Goal: Complete application form

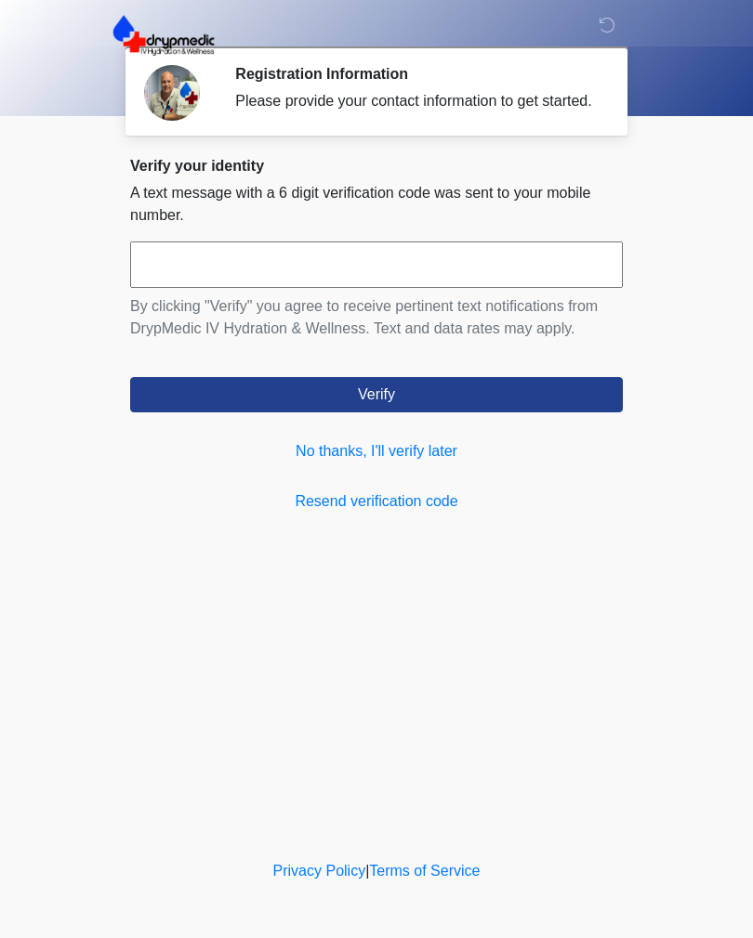
click at [434, 282] on input "text" at bounding box center [376, 265] width 492 height 46
type input "******"
click at [518, 397] on button "Verify" at bounding box center [376, 394] width 492 height 35
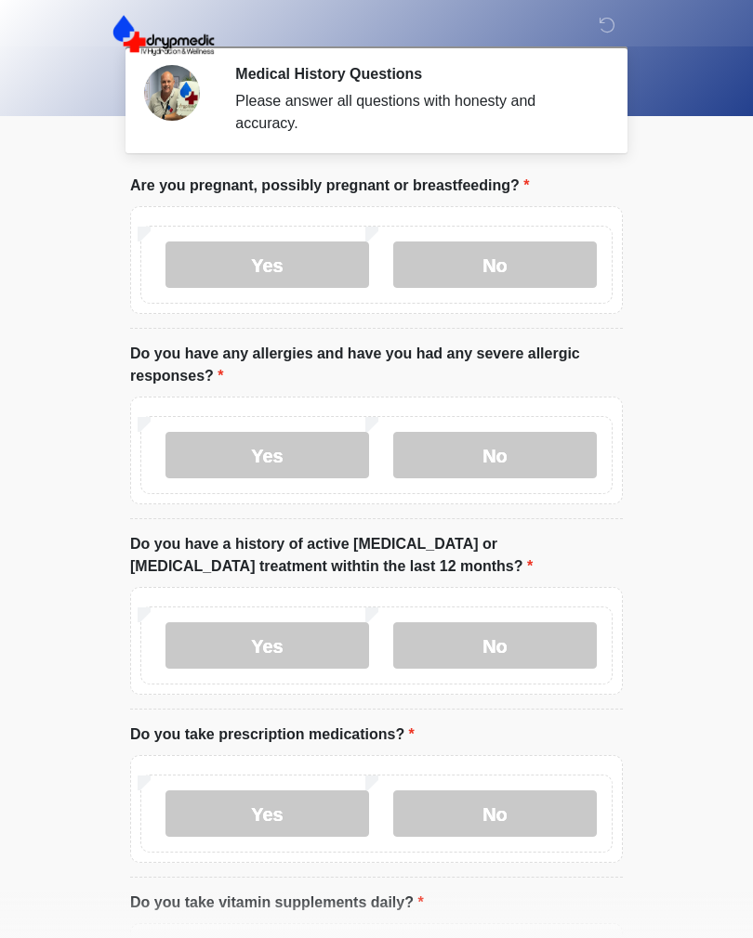
click at [531, 256] on label "No" at bounding box center [494, 265] width 203 height 46
click at [553, 476] on label "No" at bounding box center [494, 455] width 203 height 46
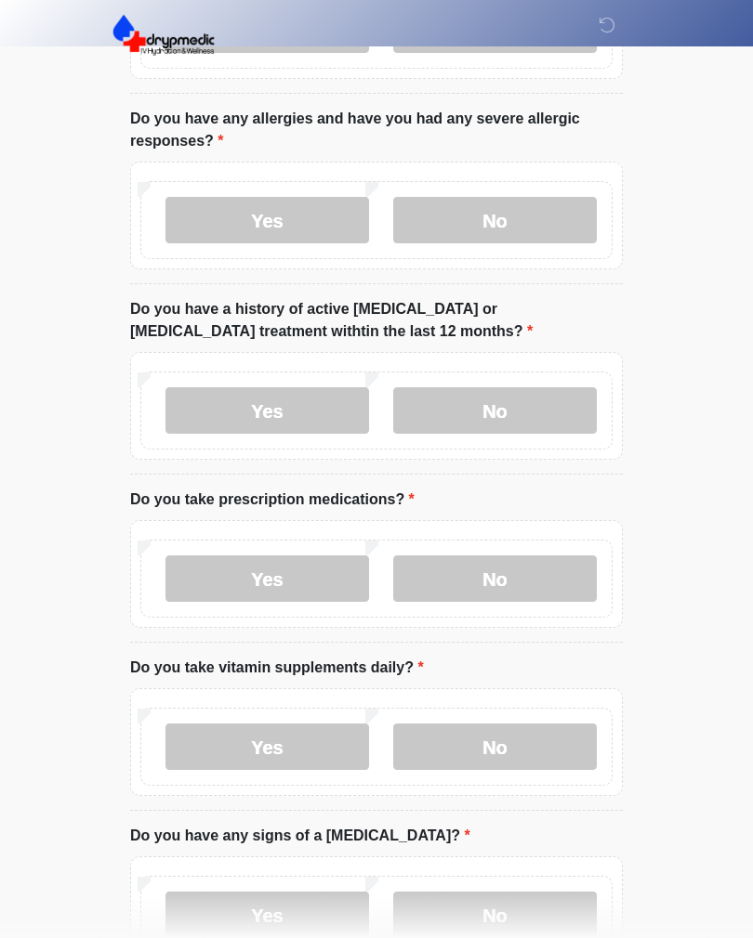
scroll to position [235, 0]
click at [535, 419] on label "No" at bounding box center [494, 410] width 203 height 46
click at [317, 591] on label "Yes" at bounding box center [266, 579] width 203 height 46
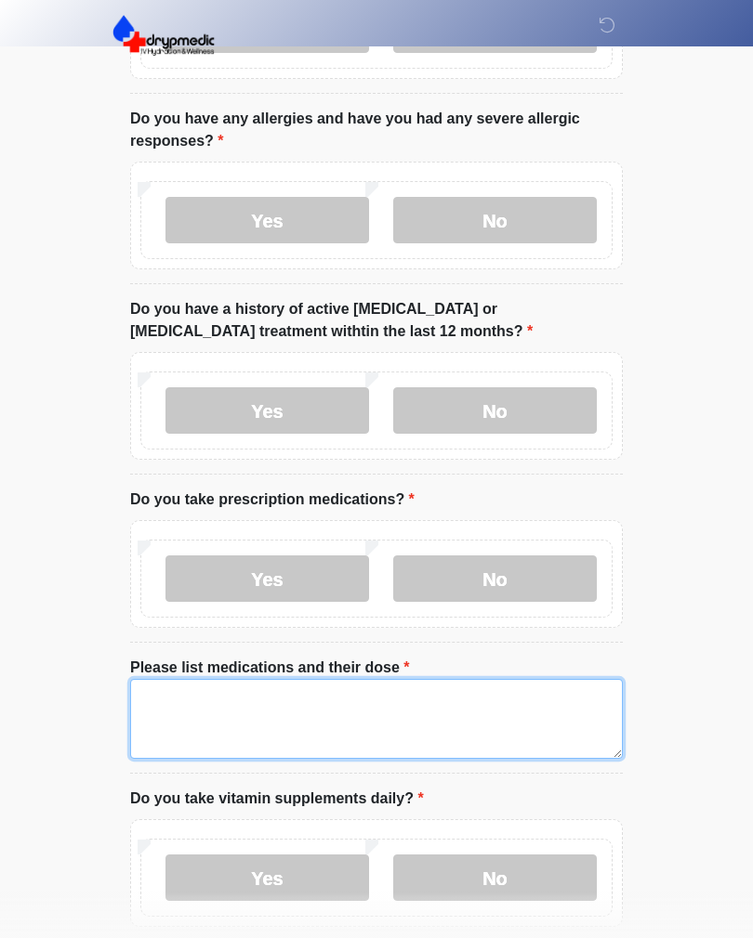
click at [505, 739] on textarea "Please list medications and their dose" at bounding box center [376, 719] width 492 height 80
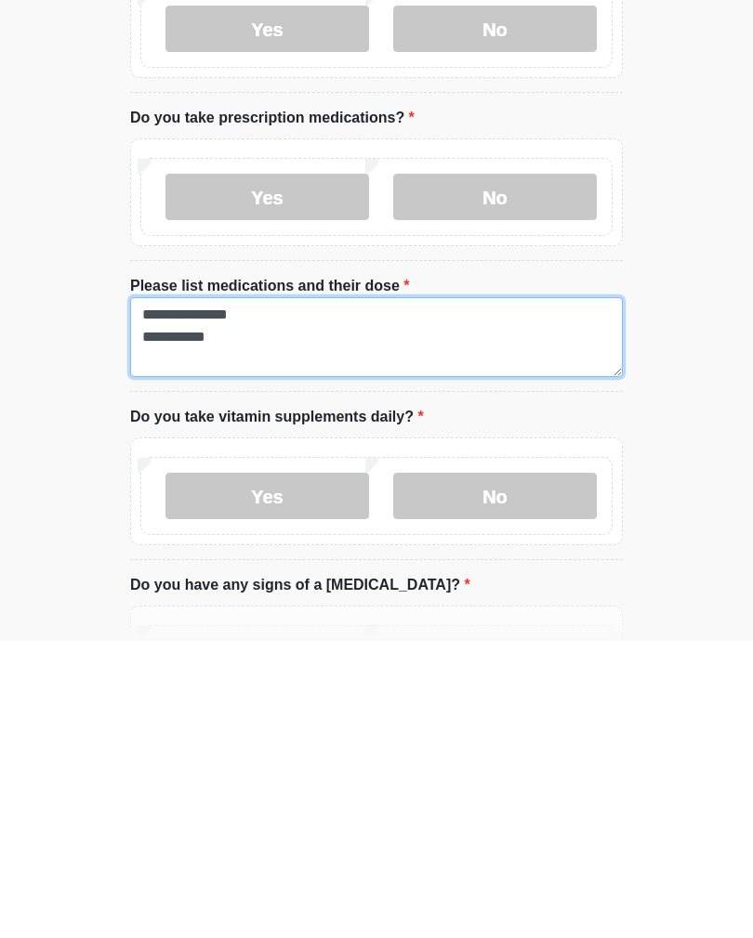
type textarea "**********"
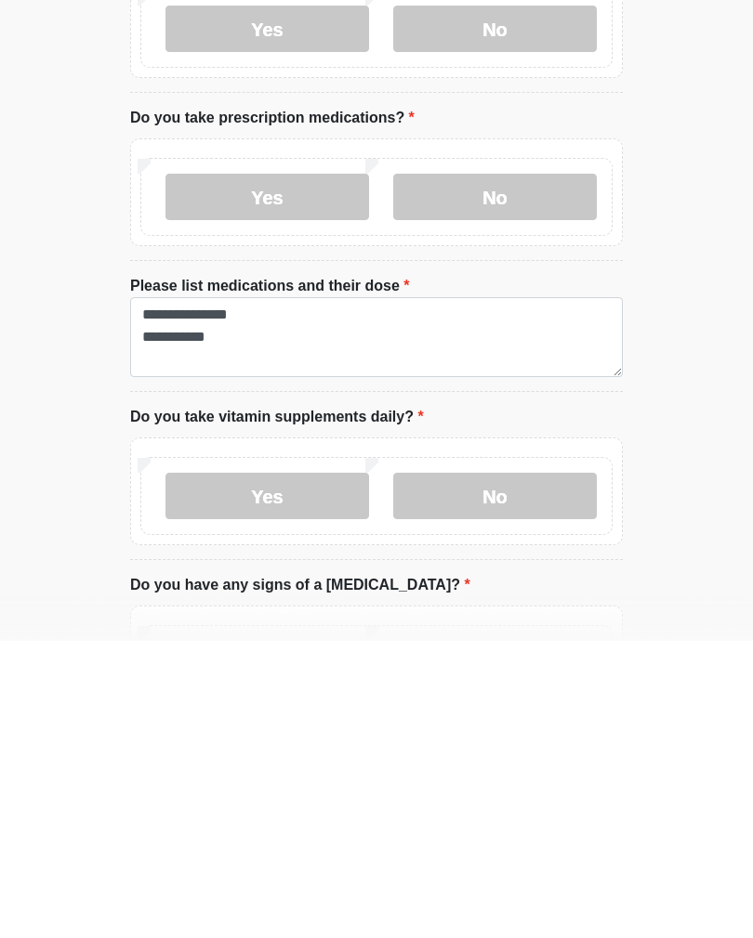
click at [348, 770] on label "Yes" at bounding box center [266, 793] width 203 height 46
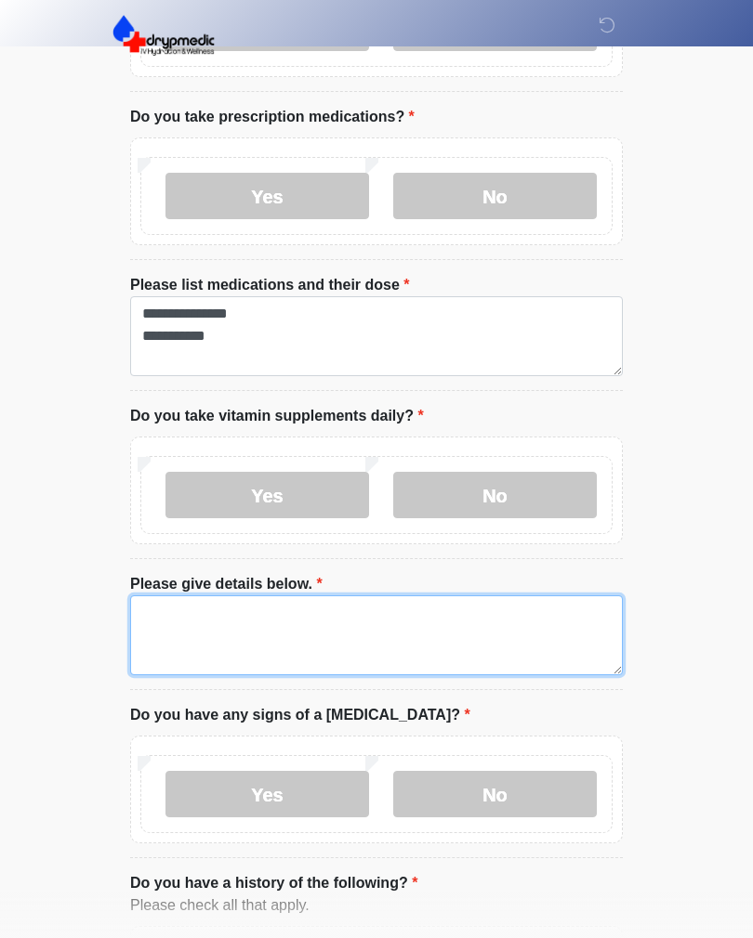
click at [431, 637] on textarea "Please give details below." at bounding box center [376, 636] width 492 height 80
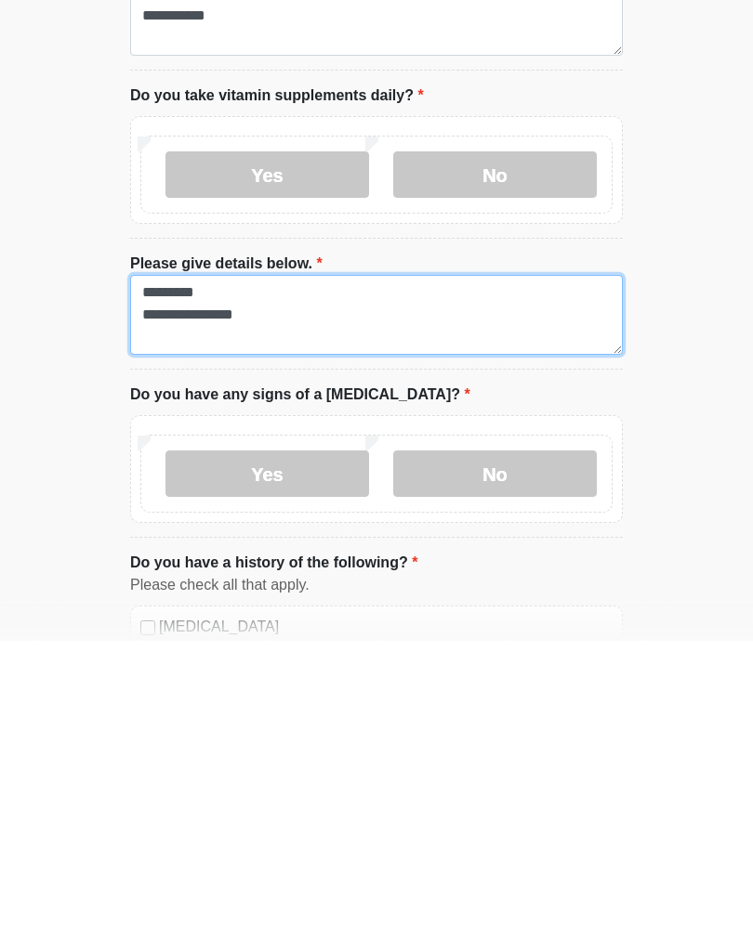
scroll to position [660, 0]
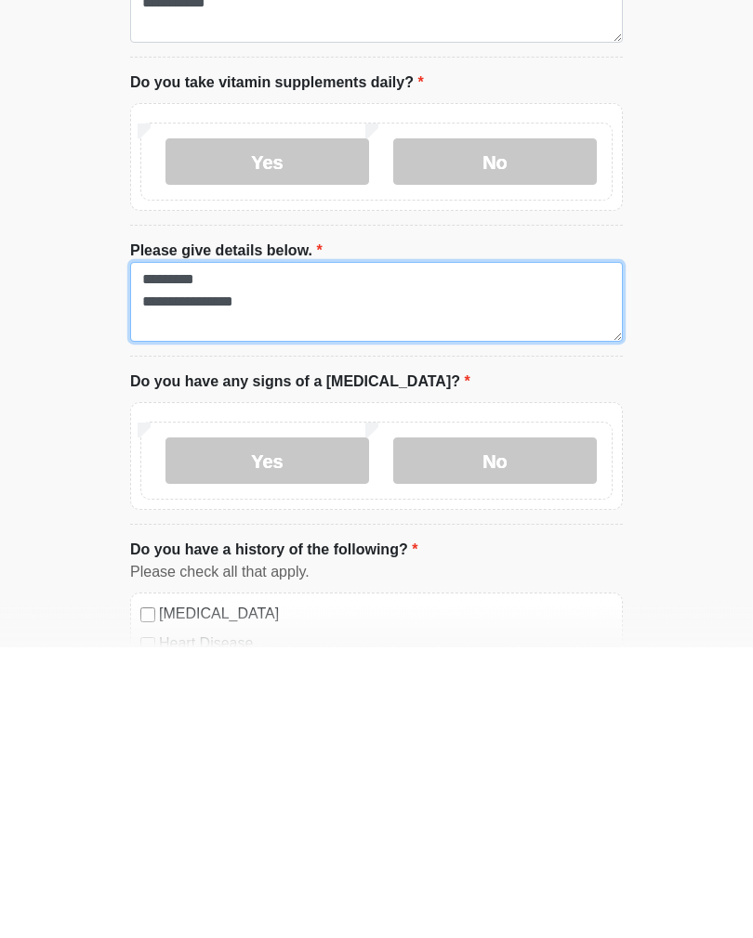
type textarea "**********"
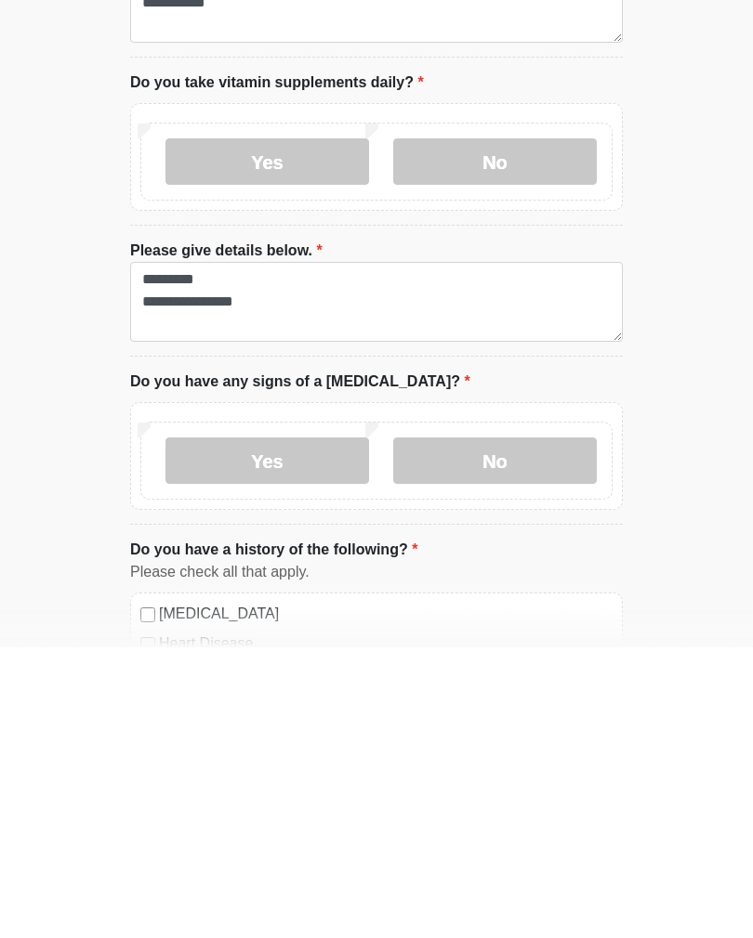
click at [529, 729] on label "No" at bounding box center [494, 752] width 203 height 46
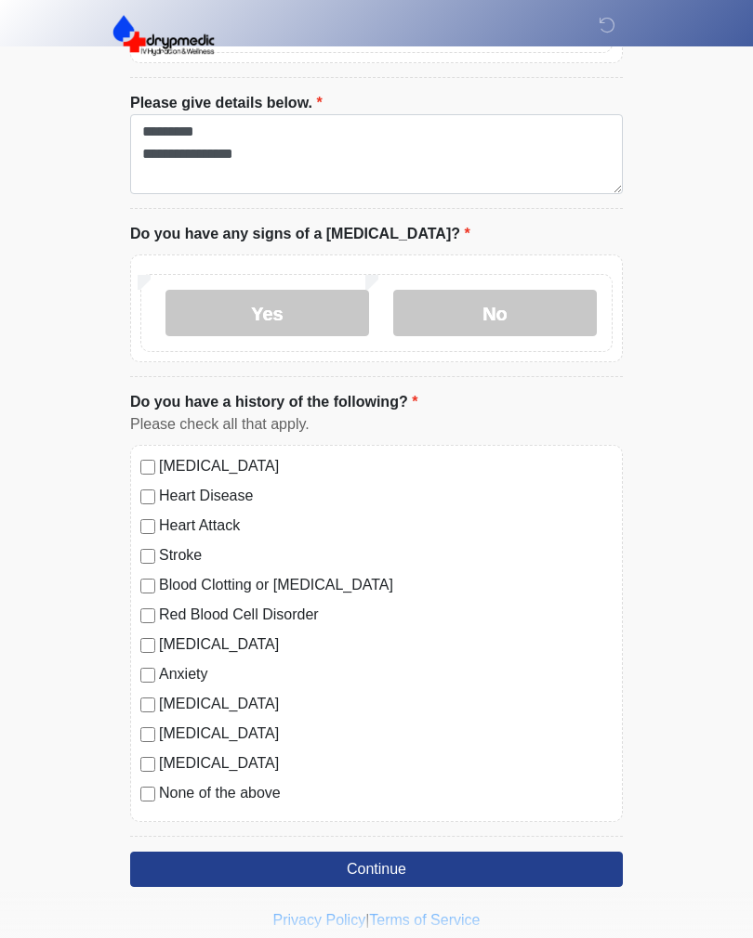
scroll to position [1116, 0]
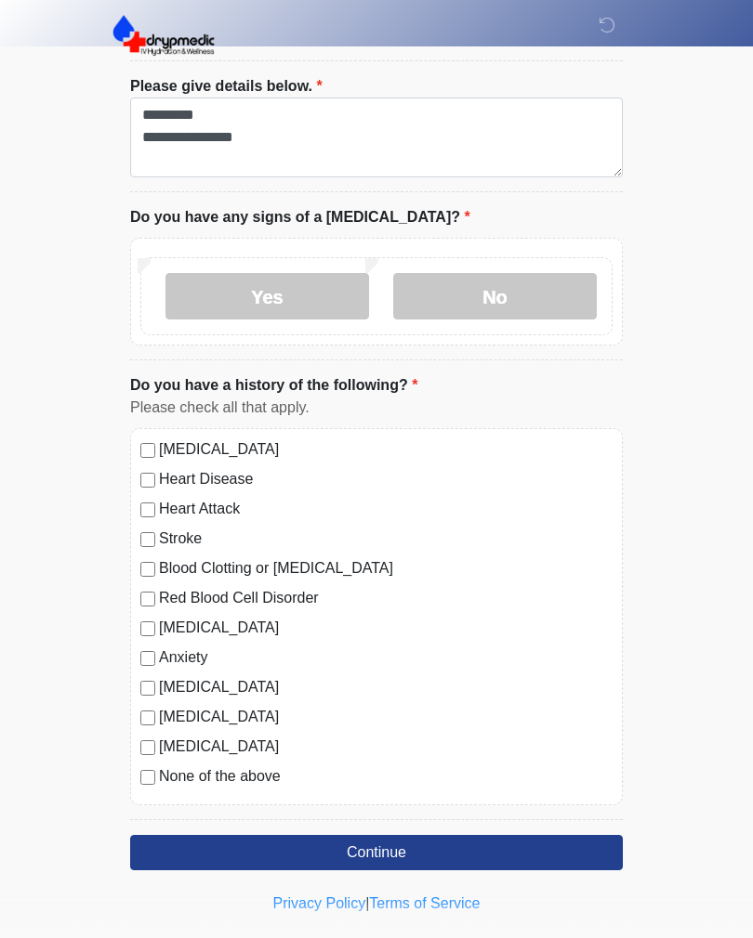
click at [442, 859] on button "Continue" at bounding box center [376, 852] width 492 height 35
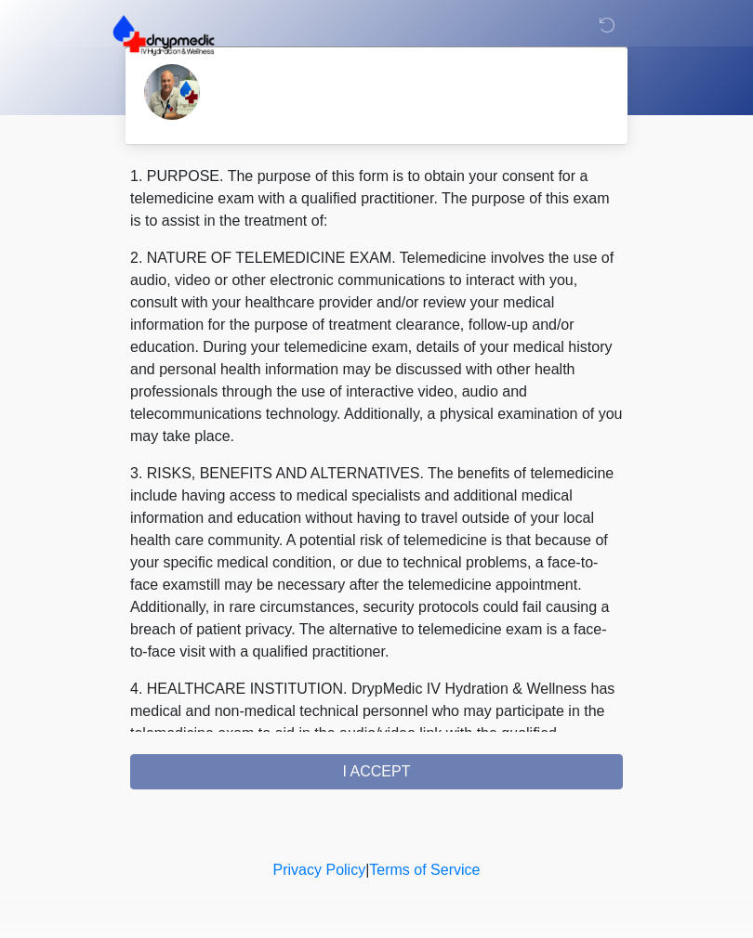
scroll to position [0, 0]
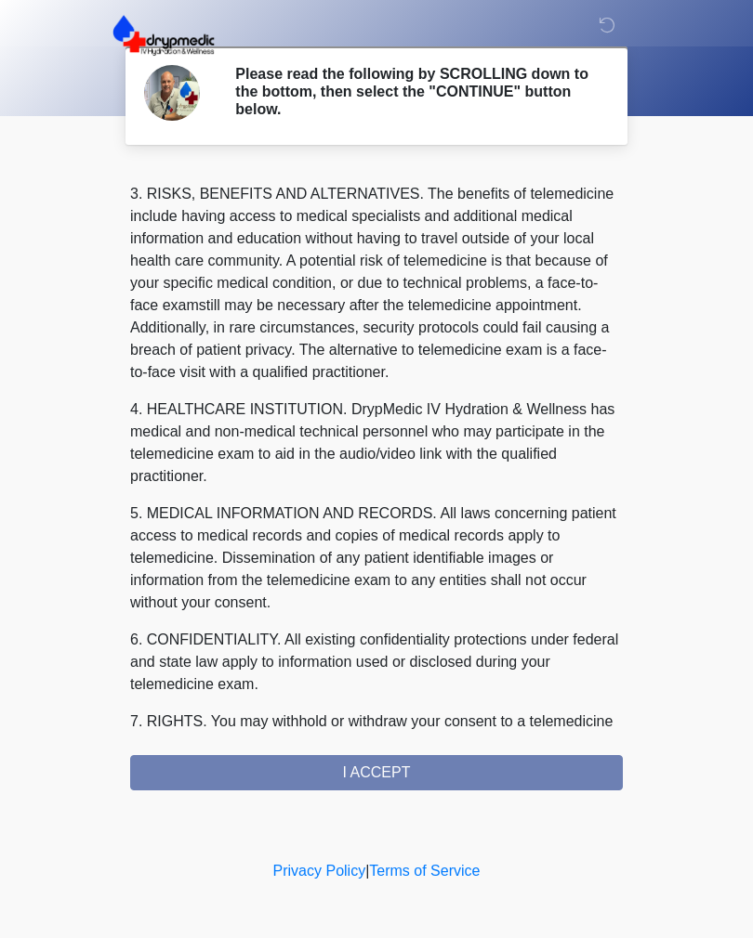
click at [441, 771] on div "1. PURPOSE. The purpose of this form is to obtain your consent for a telemedici…" at bounding box center [376, 478] width 492 height 624
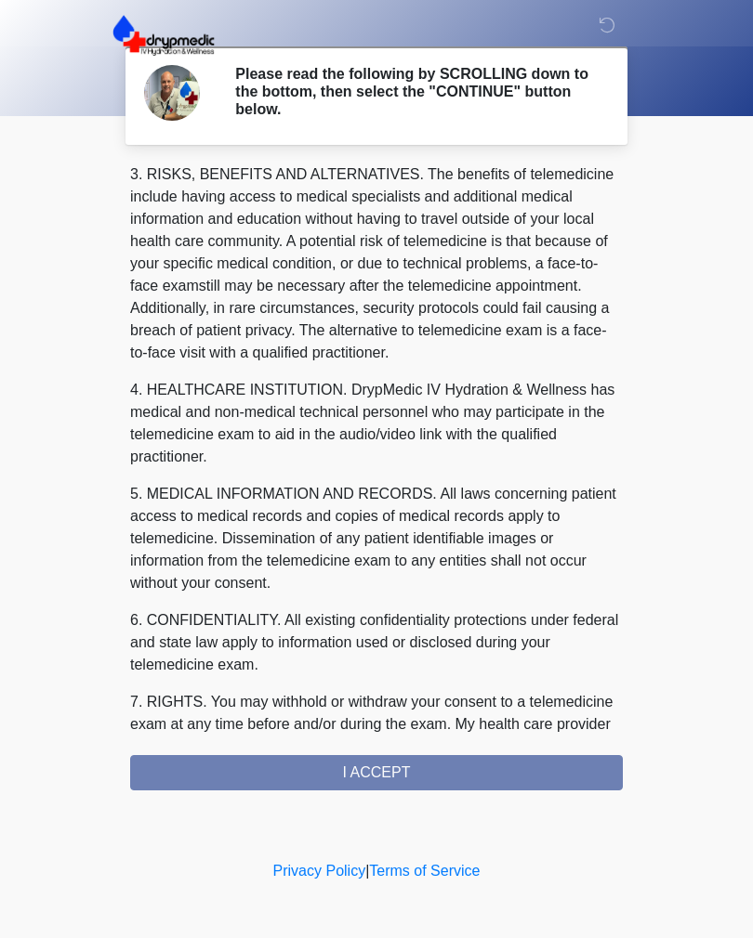
click at [391, 771] on div "1. PURPOSE. The purpose of this form is to obtain your consent for a telemedici…" at bounding box center [376, 478] width 492 height 624
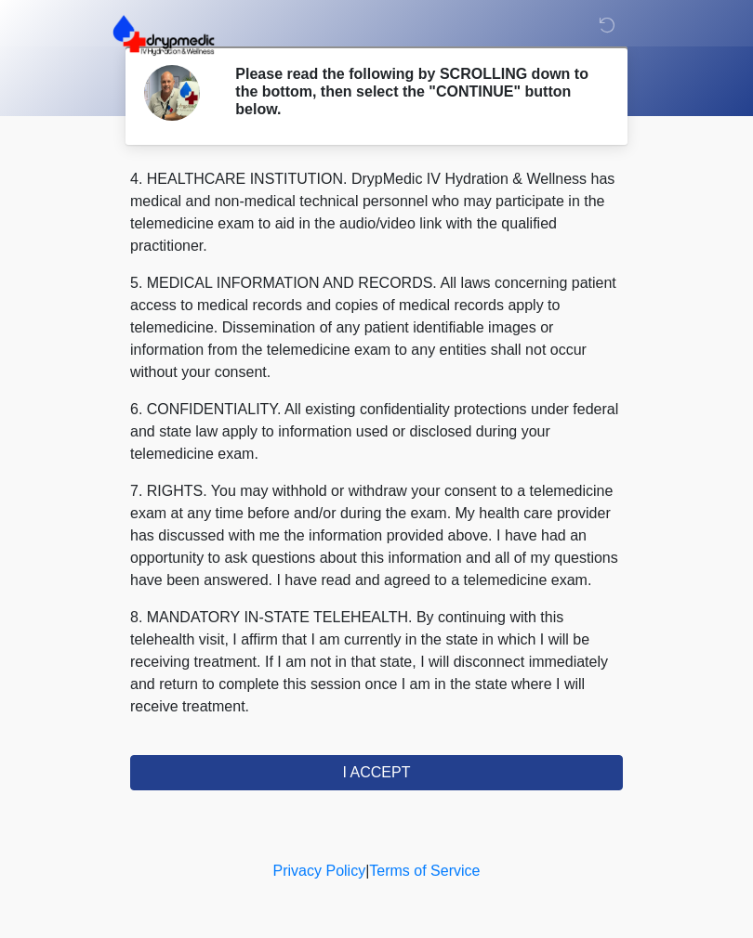
scroll to position [533, 0]
click at [433, 778] on button "I ACCEPT" at bounding box center [376, 772] width 492 height 35
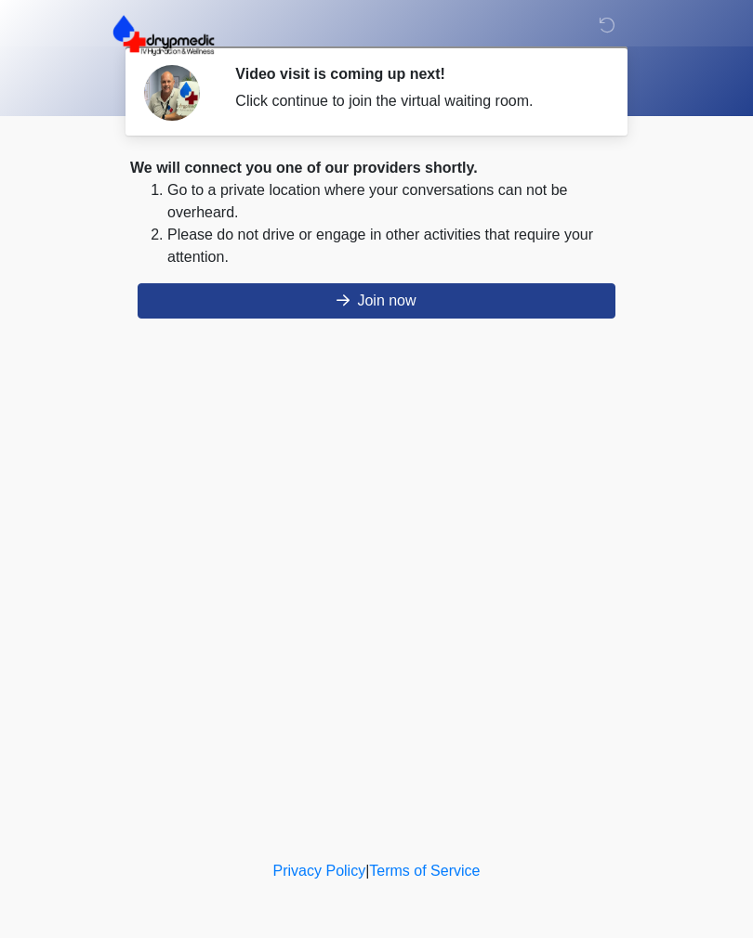
click at [546, 298] on button "Join now" at bounding box center [377, 300] width 478 height 35
